Goal: Task Accomplishment & Management: Complete application form

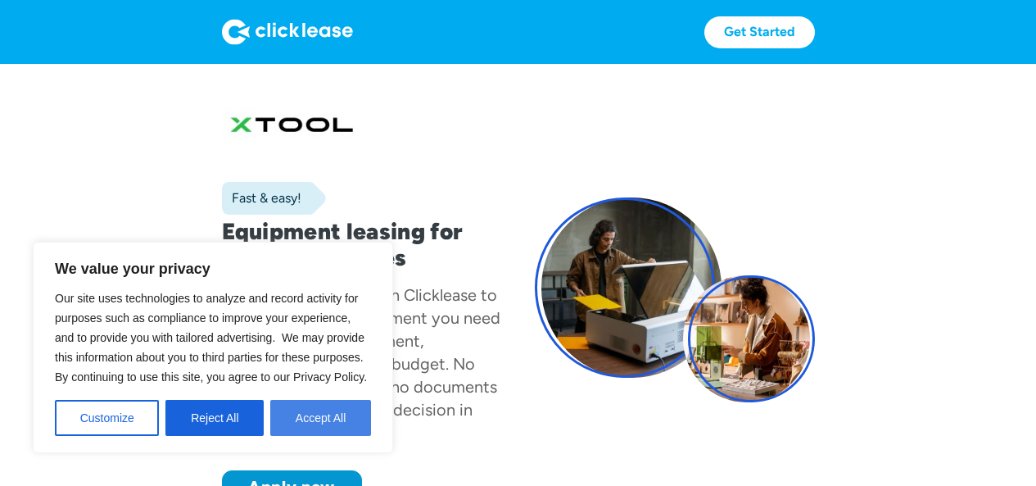
click at [288, 414] on button "Accept All" at bounding box center [320, 418] width 101 height 36
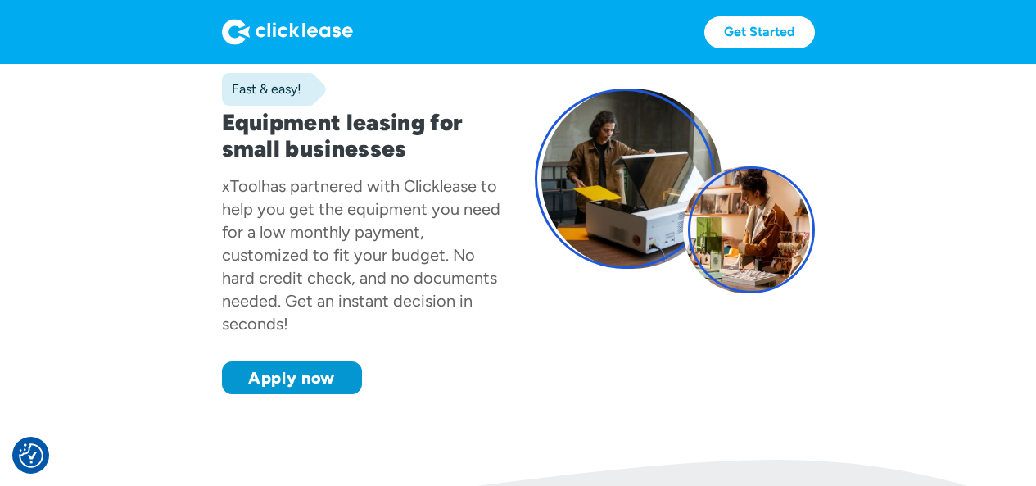
scroll to position [120, 0]
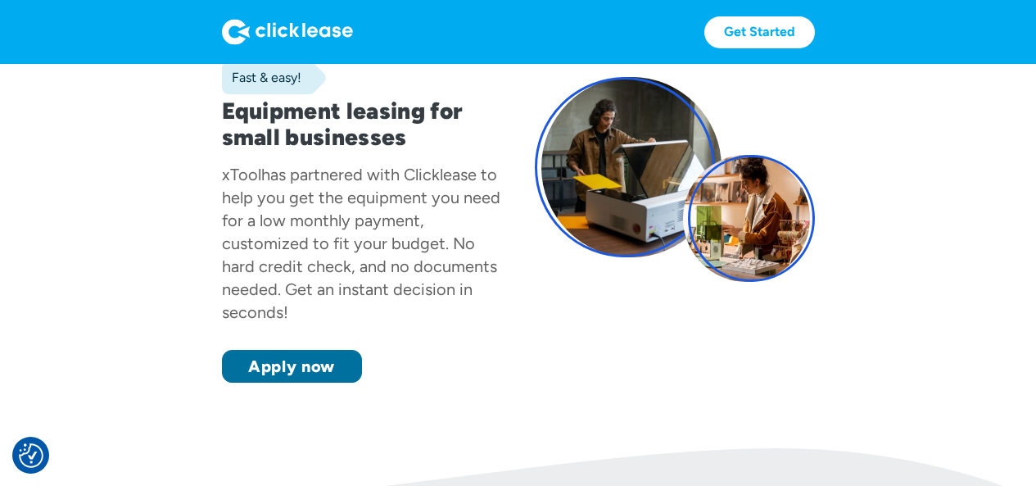
click at [279, 355] on link "Apply now" at bounding box center [292, 366] width 140 height 33
